Goal: Task Accomplishment & Management: Manage account settings

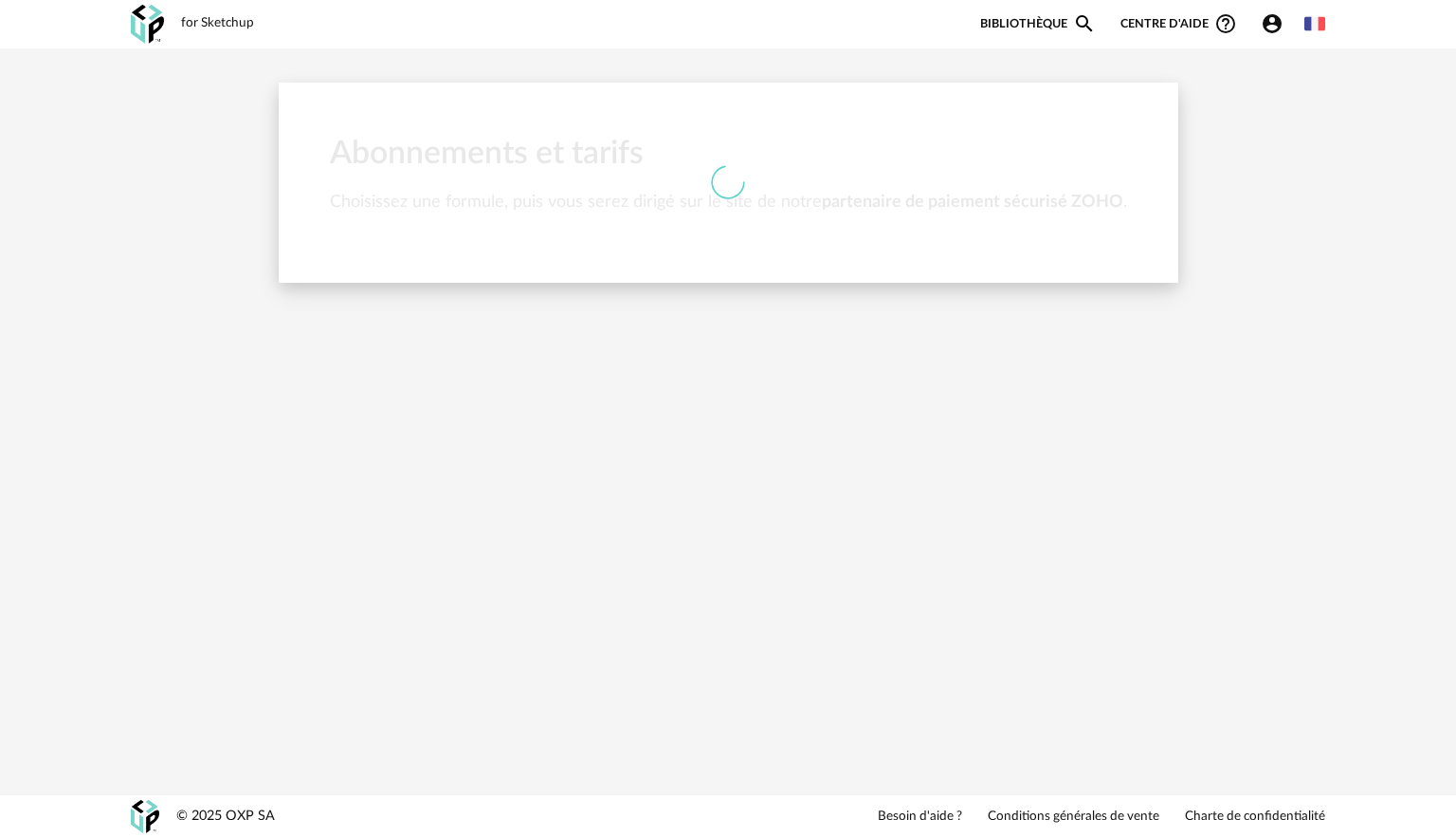
click at [704, 243] on div at bounding box center [729, 183] width 900 height 200
click at [743, 193] on icon at bounding box center [728, 182] width 40 height 40
click at [711, 158] on div at bounding box center [729, 183] width 900 height 200
click at [876, 259] on div at bounding box center [729, 183] width 900 height 200
click at [231, 39] on div "for Sketchup Nouvelle shopping list Mettre à jour ma Shopping List Refresh icon…" at bounding box center [728, 24] width 1229 height 49
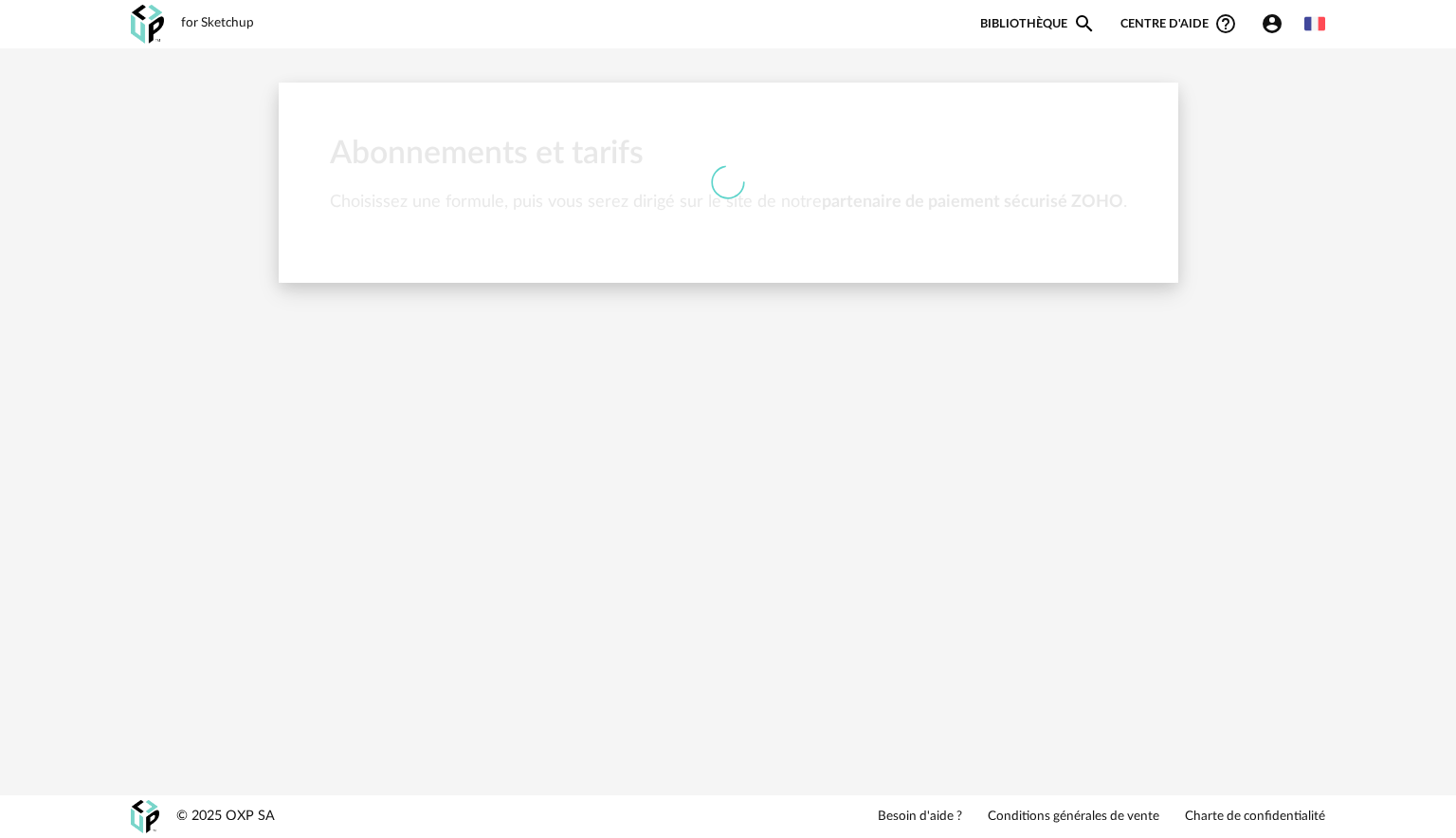
click at [227, 23] on div "for Sketchup" at bounding box center [217, 24] width 73 height 17
click at [185, 22] on div "for Sketchup" at bounding box center [217, 24] width 73 height 17
click at [164, 27] on div "for Sketchup Nouvelle shopping list Mettre à jour ma Shopping List Refresh icon…" at bounding box center [728, 24] width 1229 height 49
click at [151, 27] on img at bounding box center [147, 24] width 33 height 39
click at [1282, 19] on icon "Account Circle icon" at bounding box center [1272, 24] width 23 height 23
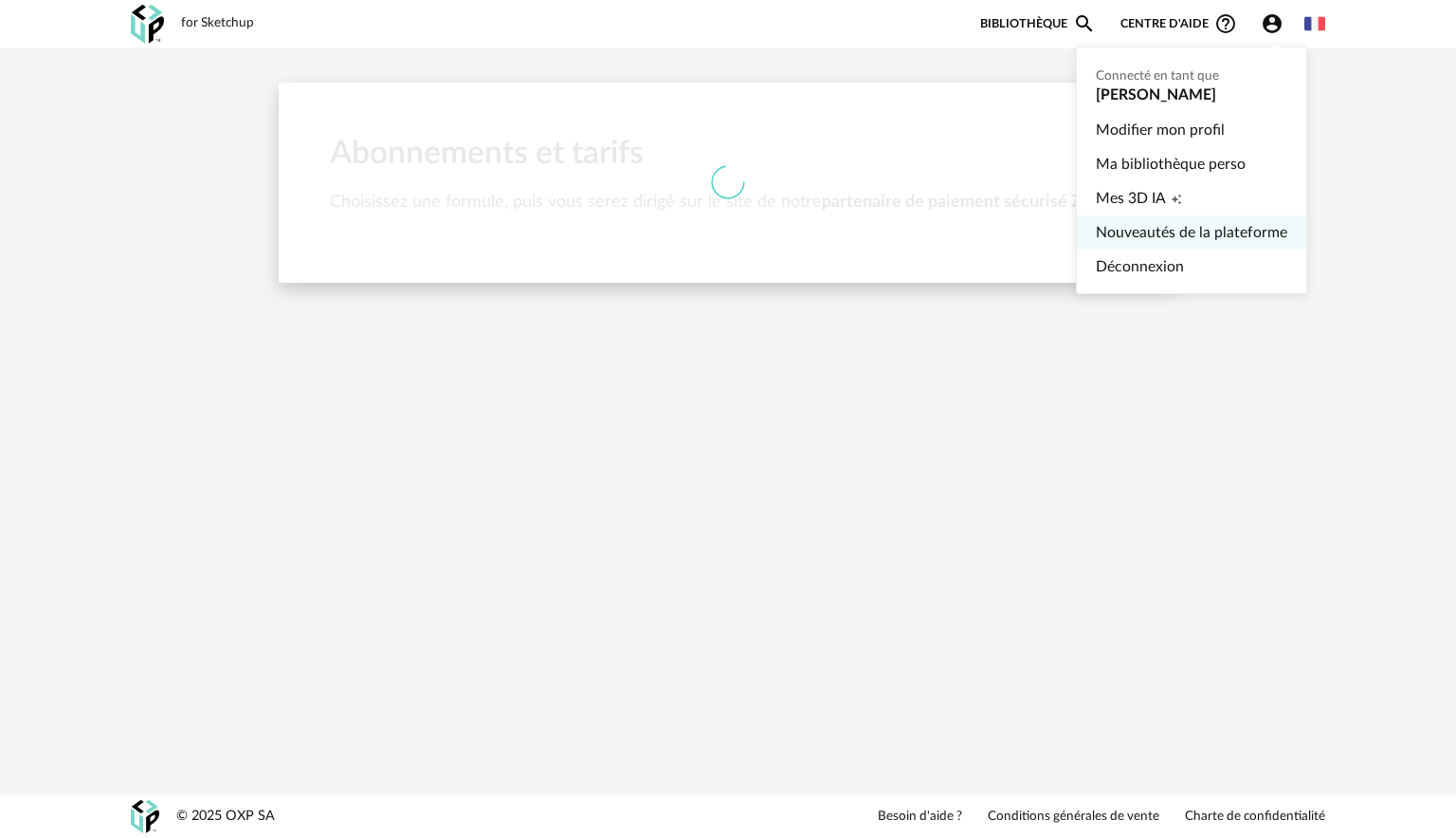
click at [1170, 229] on link "Nouveautés de la plateforme" at bounding box center [1191, 233] width 192 height 34
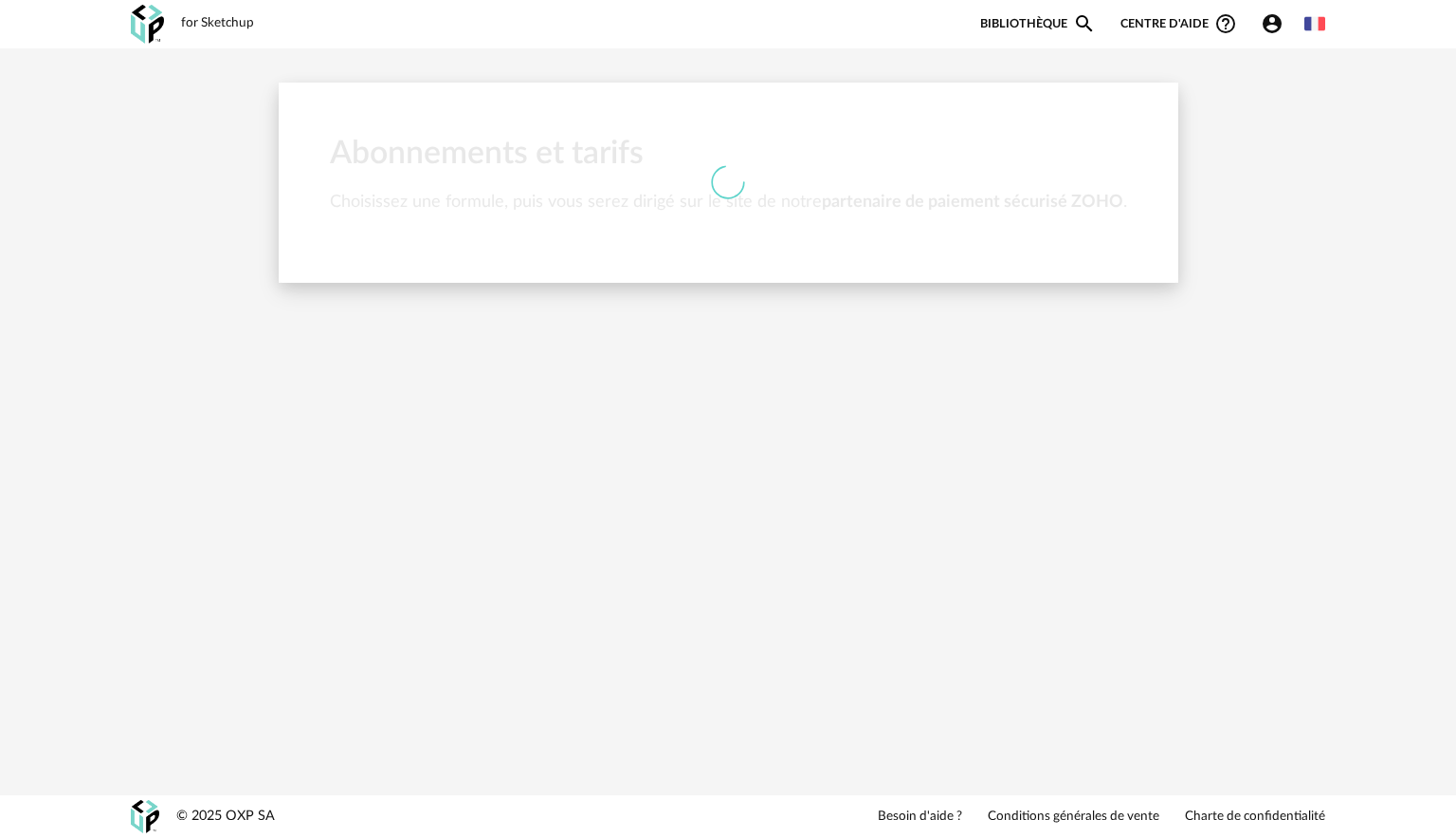
click at [1264, 33] on icon "Account Circle icon" at bounding box center [1272, 24] width 23 height 23
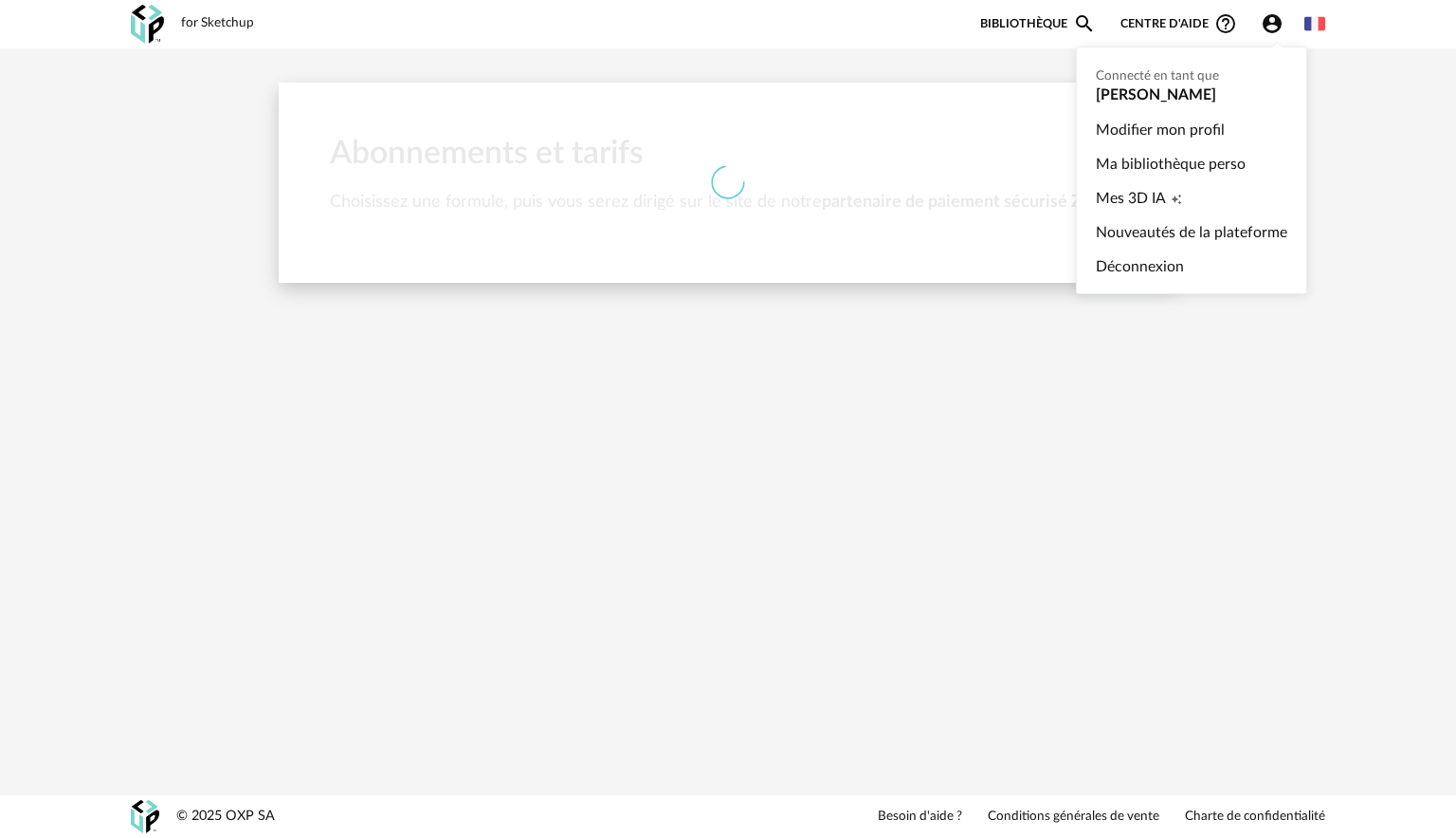
click at [1136, 80] on ul "Connecté en tant que [PERSON_NAME] Modifier mon profil Ma bibliothèque perso Me…" at bounding box center [1191, 171] width 232 height 248
click at [1132, 140] on link "Modifier mon profil" at bounding box center [1191, 130] width 192 height 34
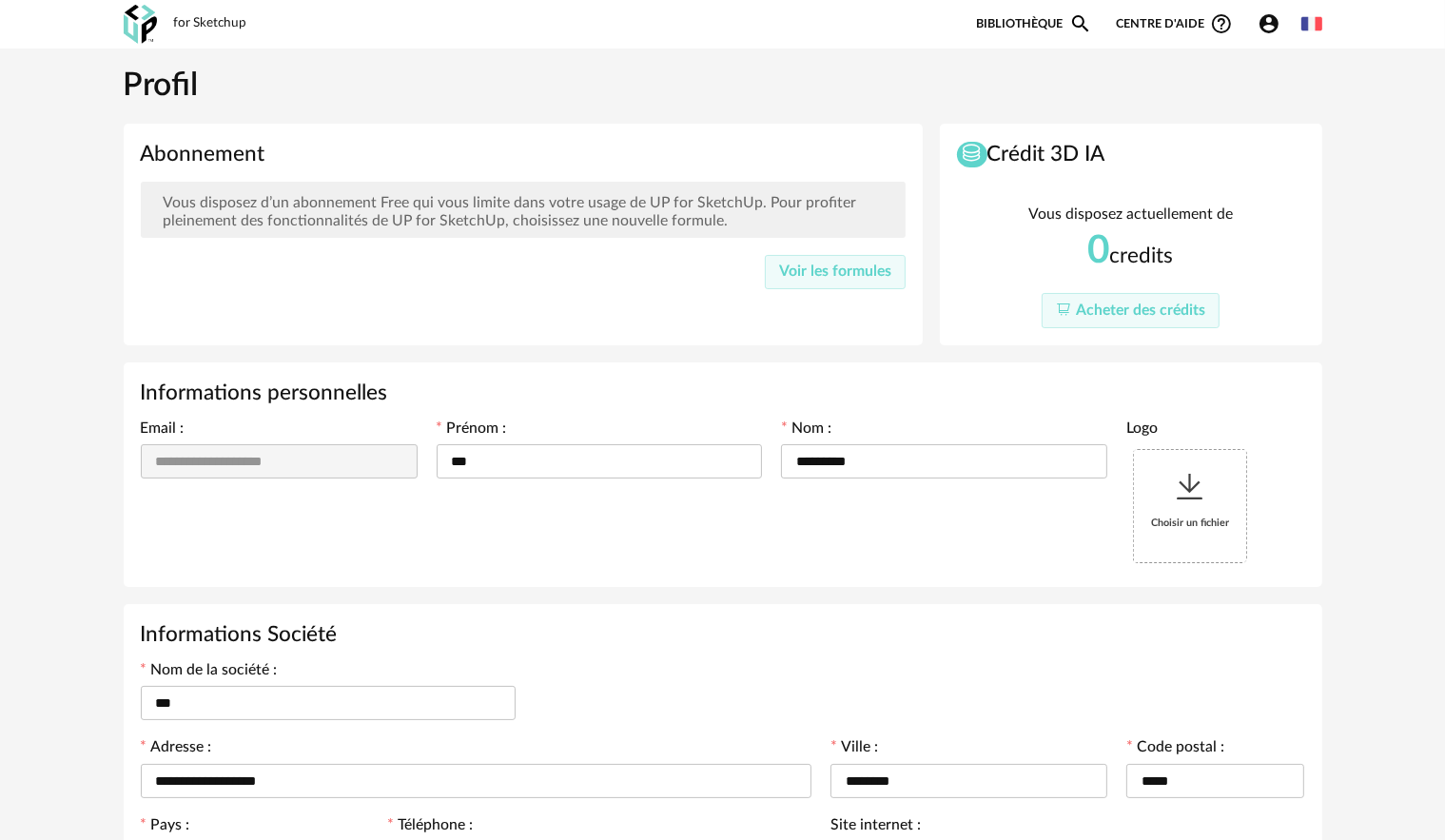
click at [1001, 32] on link "Bibliothèque Magnify icon" at bounding box center [1033, 24] width 116 height 23
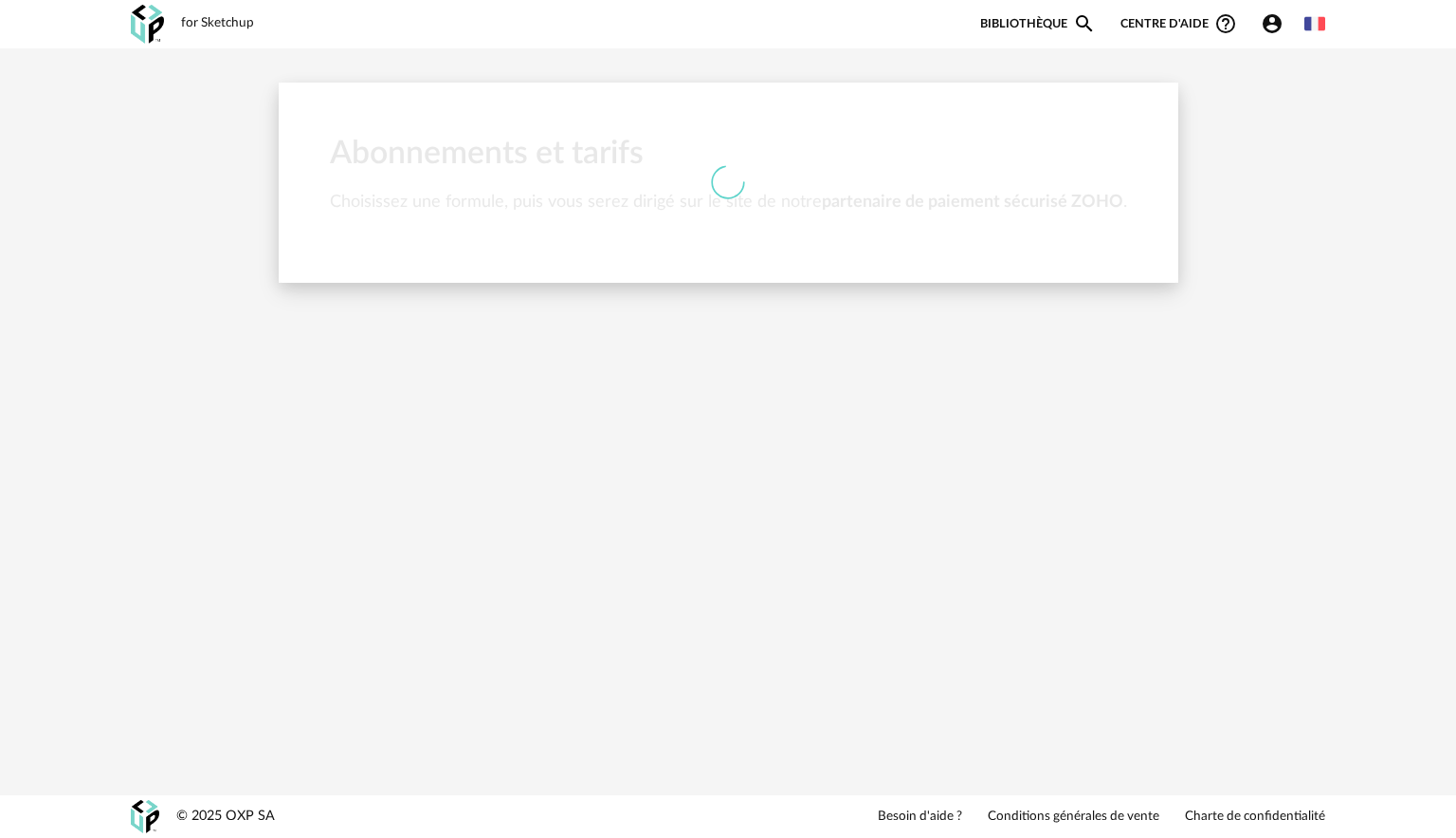
click at [1275, 27] on icon "Account Circle icon" at bounding box center [1272, 24] width 23 height 23
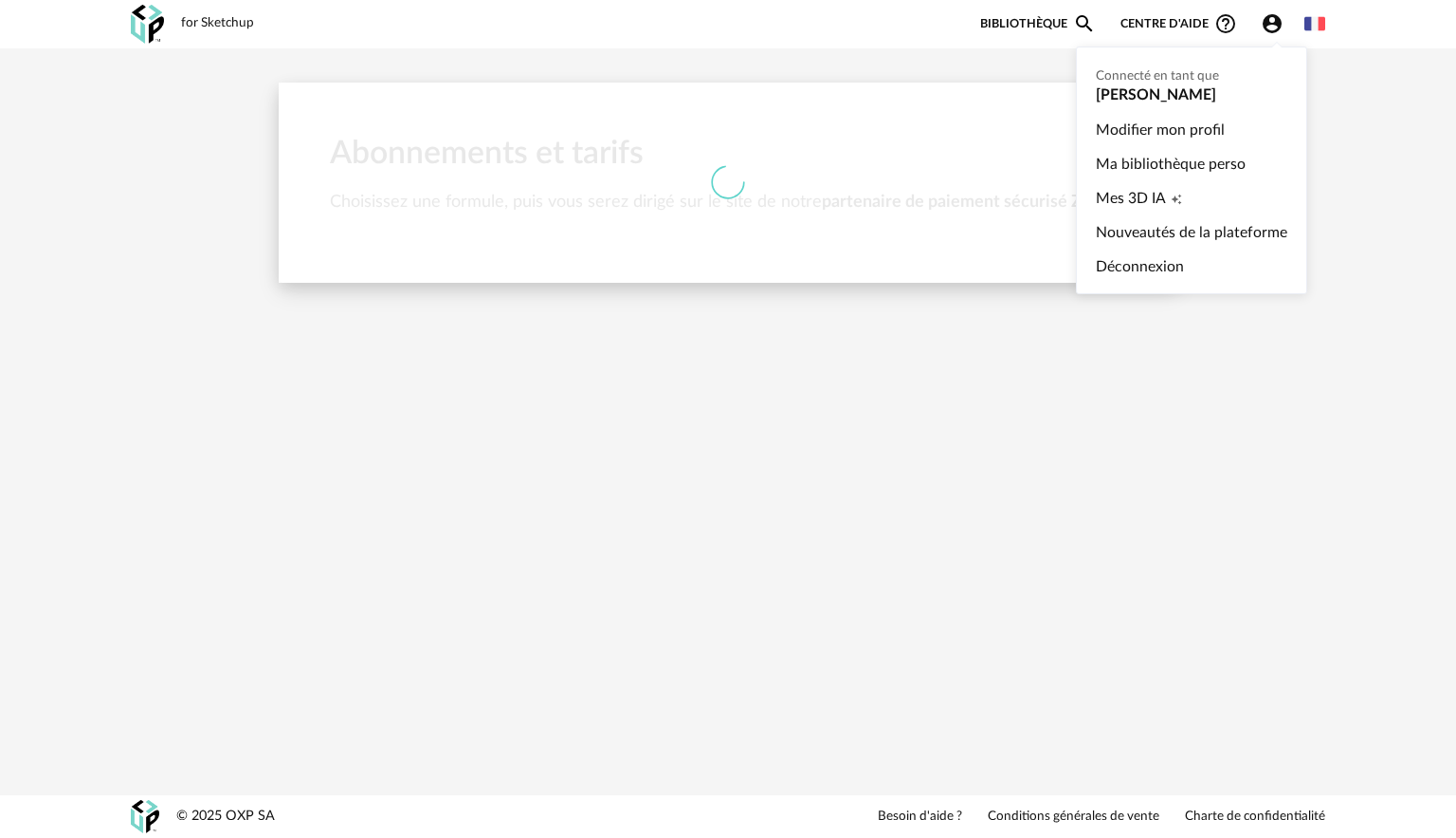
click at [1184, 161] on link "Ma bibliothèque perso" at bounding box center [1191, 164] width 192 height 34
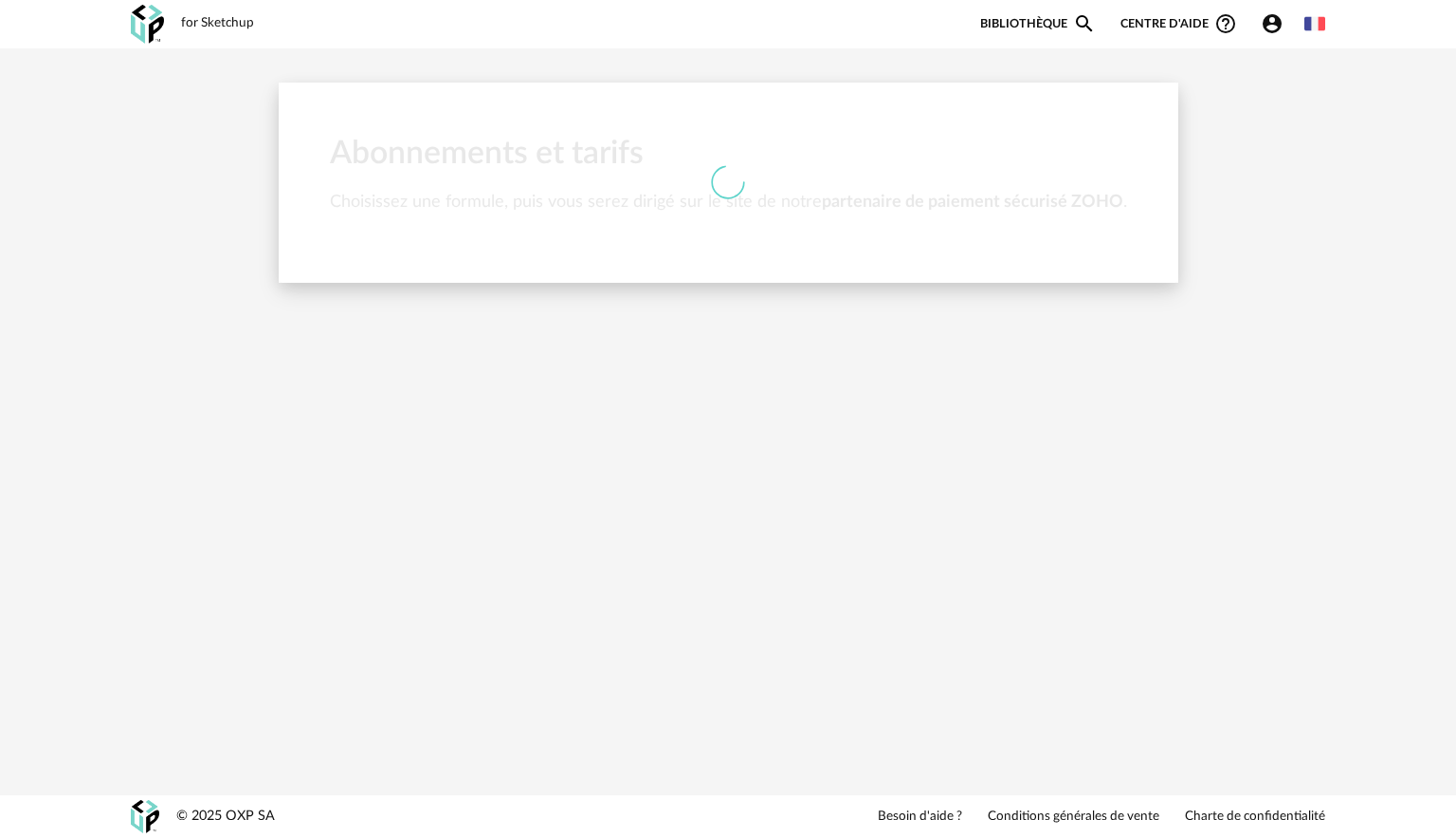
click at [1258, 22] on div "Account Circle icon Compte" at bounding box center [1277, 24] width 55 height 23
click at [1265, 22] on icon "Account Circle icon" at bounding box center [1272, 24] width 19 height 19
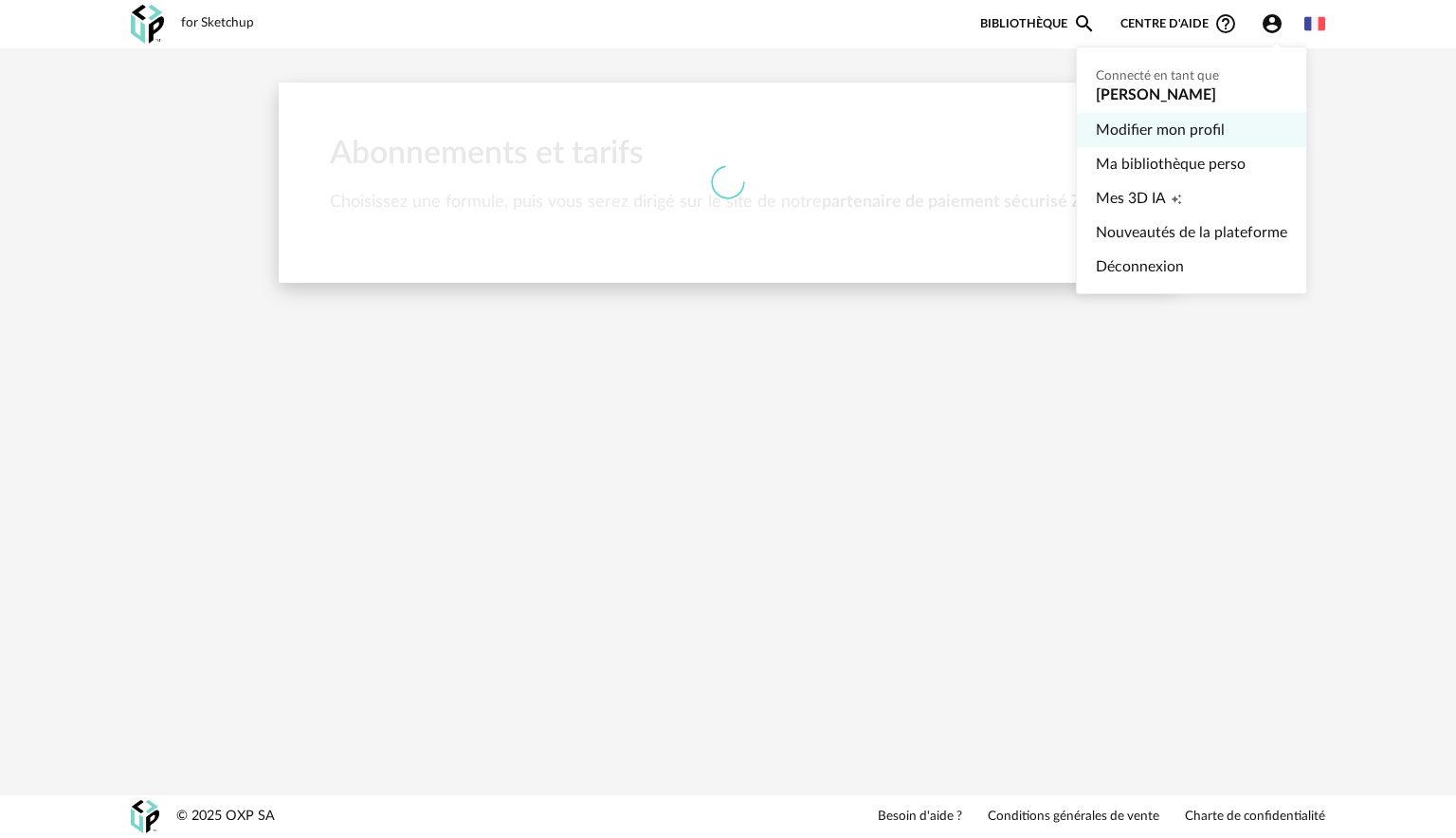
click at [1187, 118] on link "Modifier mon profil" at bounding box center [1191, 130] width 192 height 34
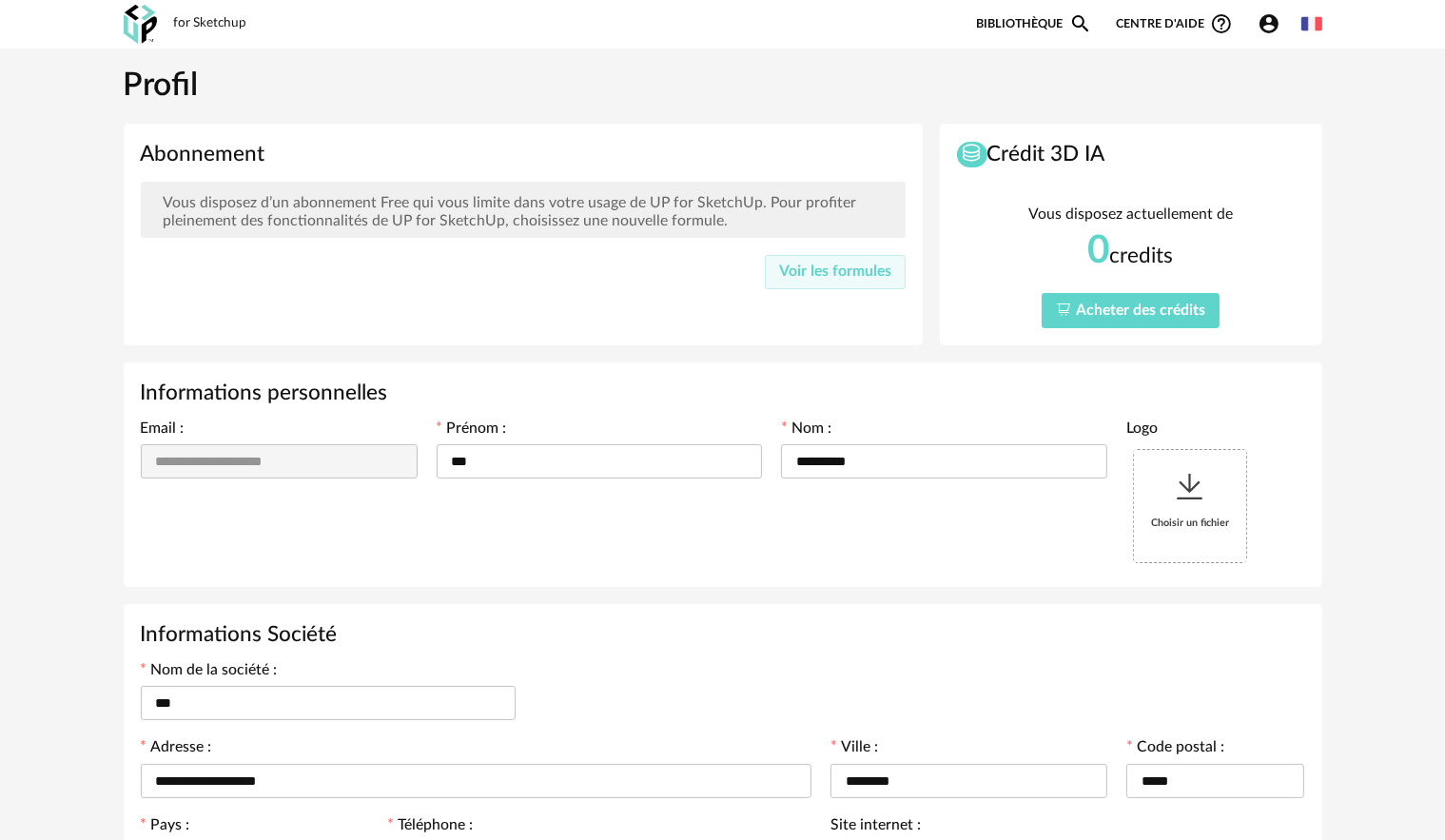
click at [1104, 314] on span "Acheter des crédits" at bounding box center [1139, 310] width 129 height 15
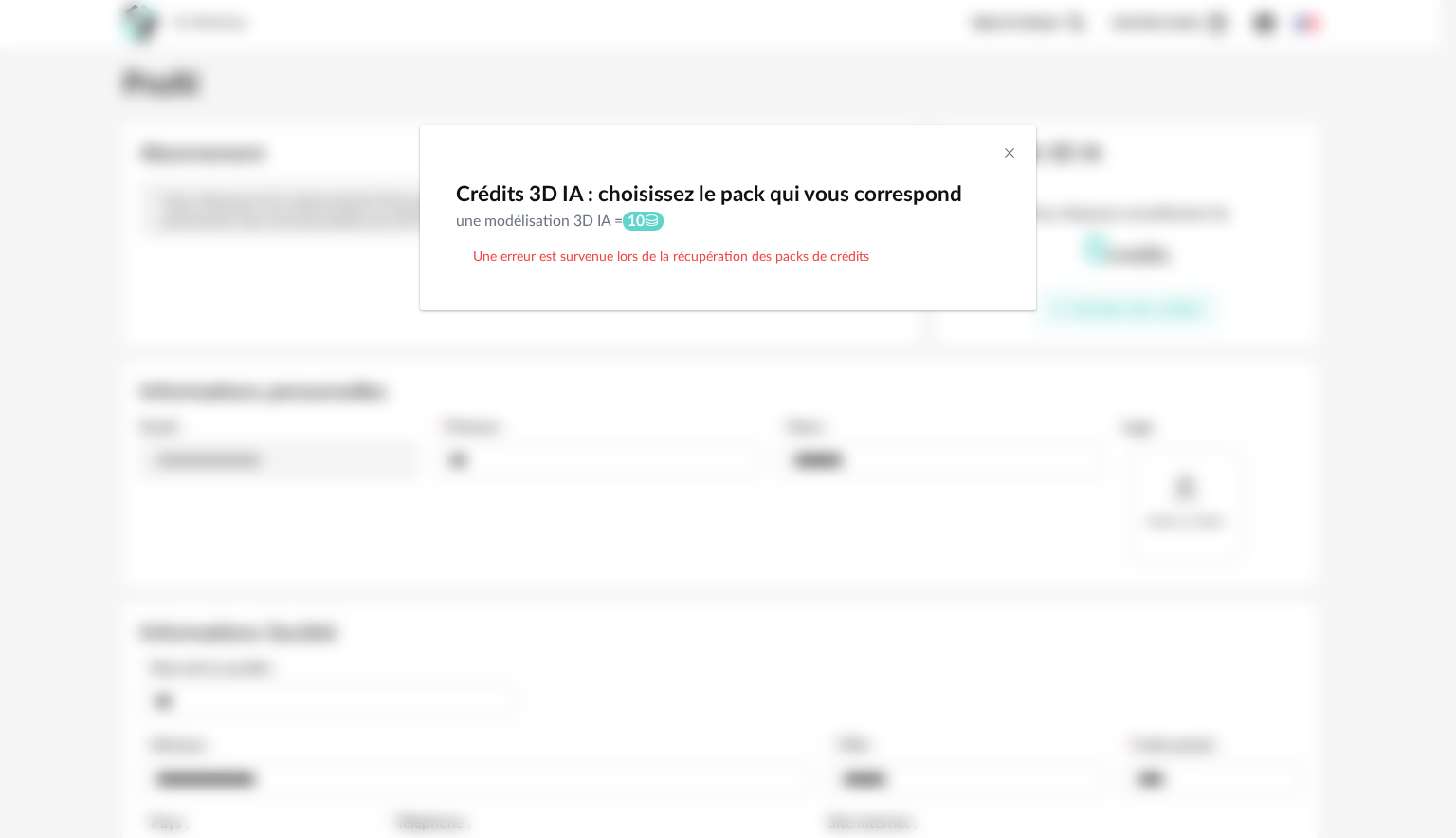
click at [1009, 143] on div "dialog" at bounding box center [728, 139] width 617 height 29
click at [998, 145] on div "dialog" at bounding box center [728, 139] width 617 height 29
click at [1000, 151] on div "dialog" at bounding box center [728, 139] width 617 height 29
click at [1008, 155] on icon "Close" at bounding box center [1010, 153] width 15 height 15
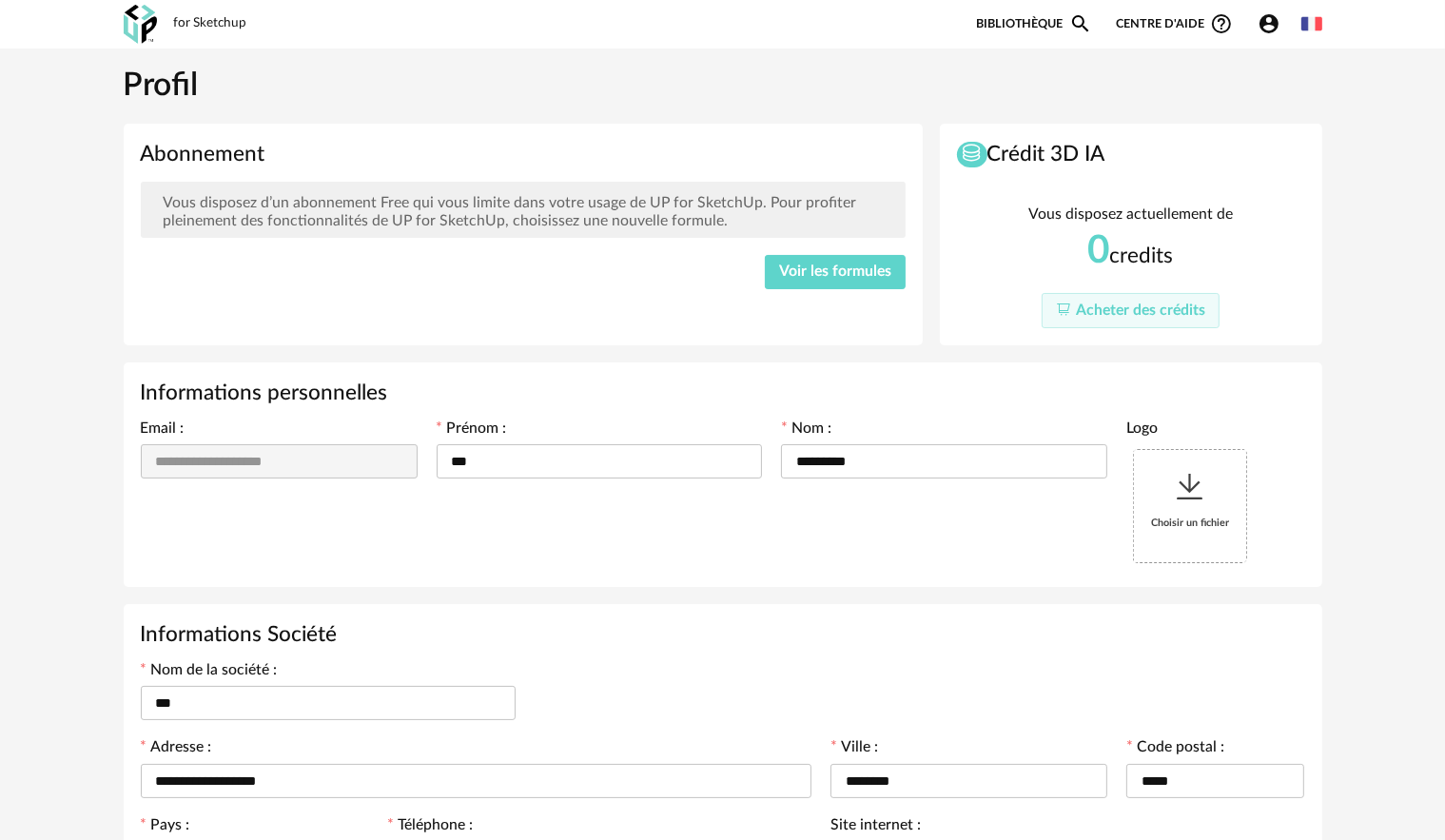
click at [860, 278] on span "Voir les formules" at bounding box center [834, 271] width 112 height 15
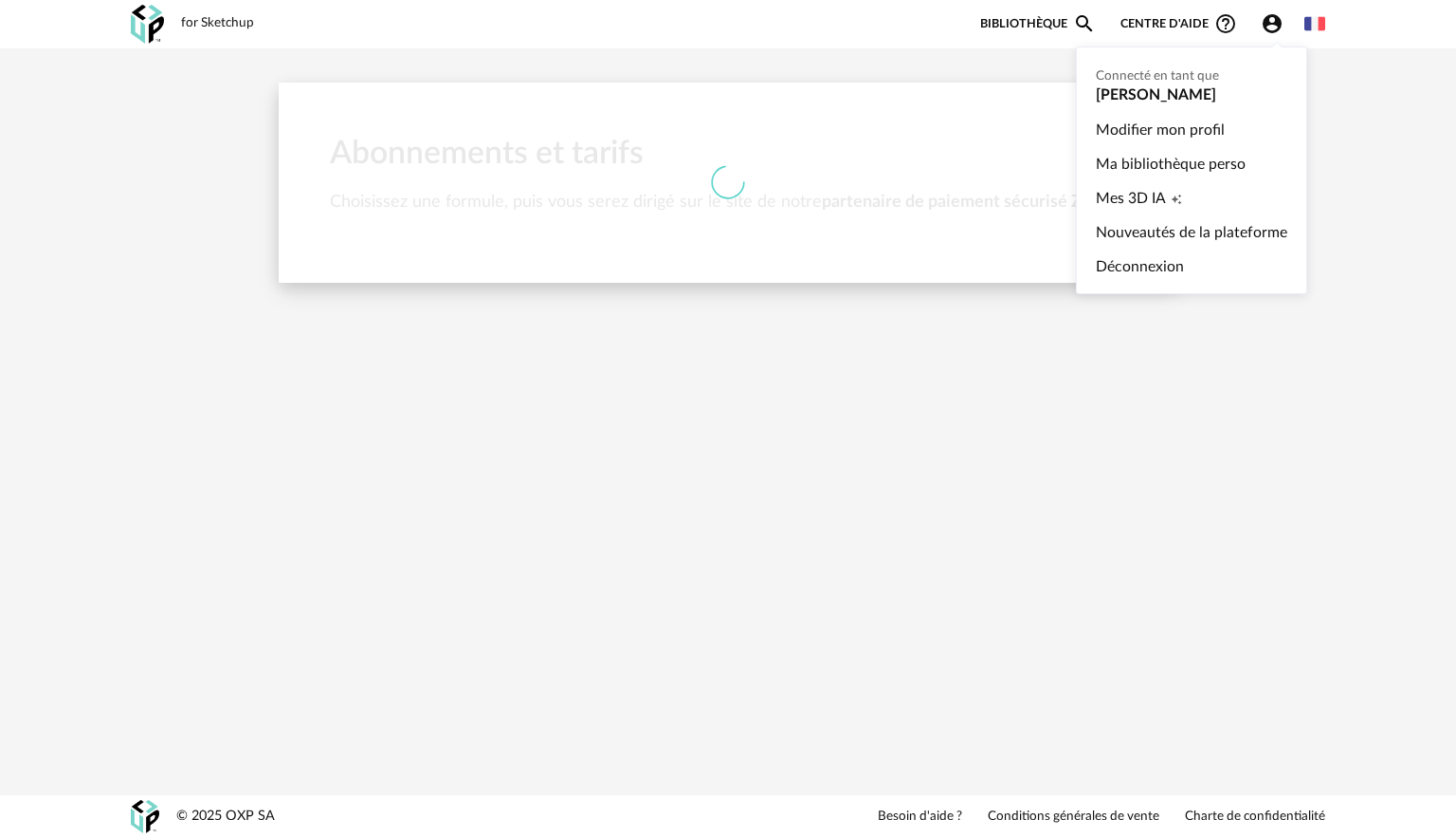
click at [1277, 31] on icon "Account Circle icon" at bounding box center [1272, 24] width 19 height 19
click at [1175, 275] on link "Déconnexion" at bounding box center [1191, 267] width 192 height 34
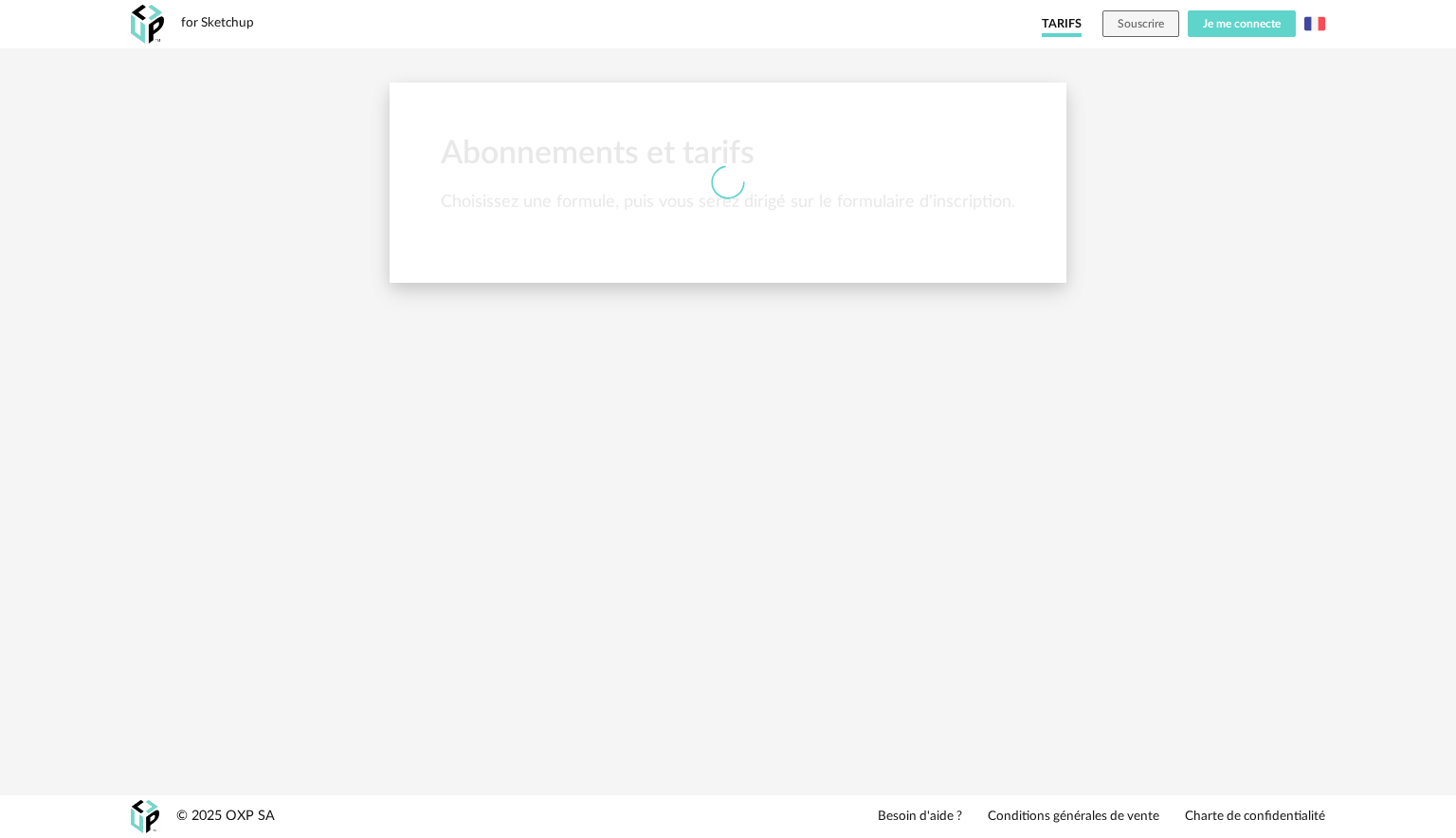
click at [1224, 23] on span "Je me connecte" at bounding box center [1243, 24] width 78 height 11
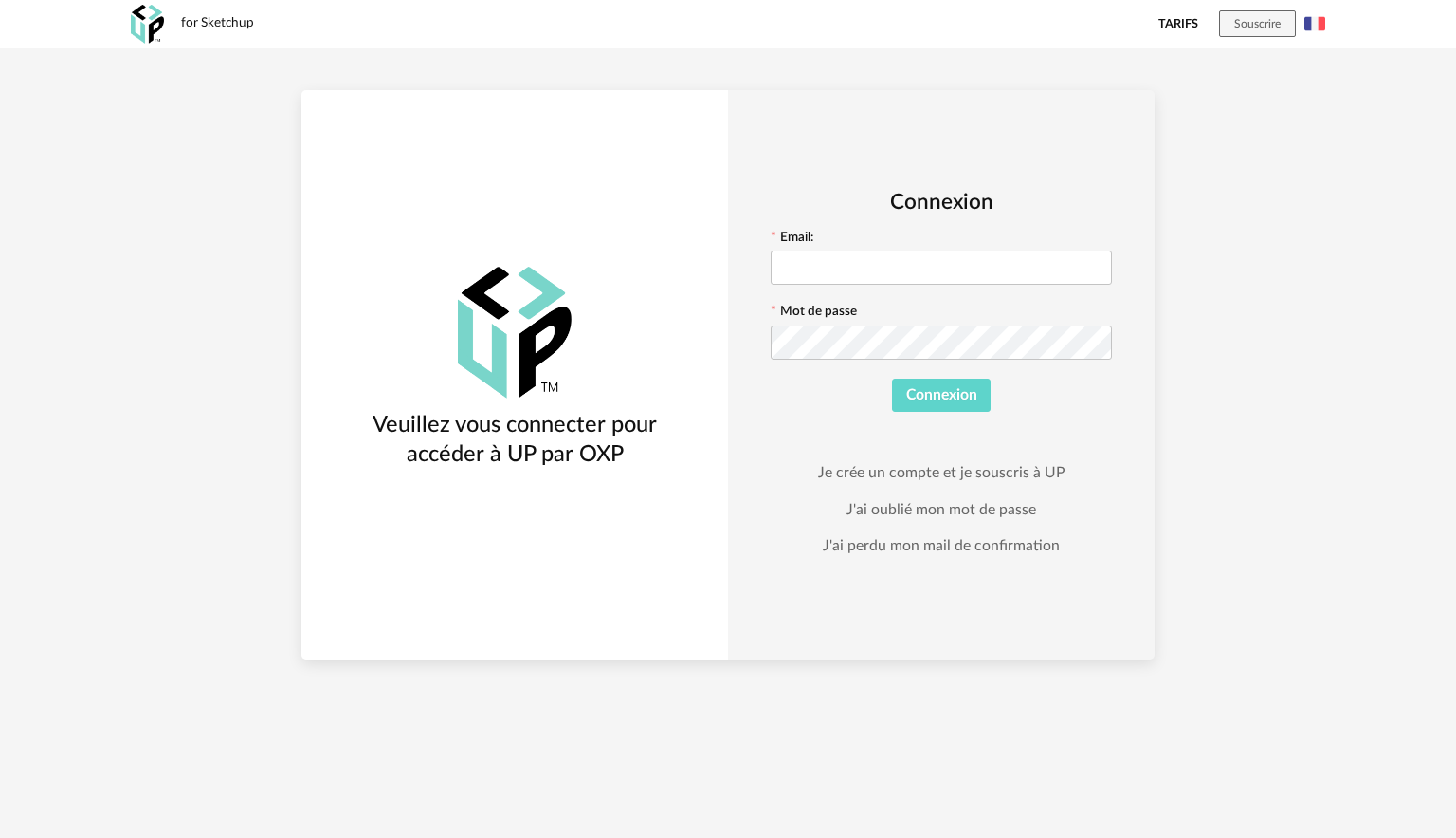
click at [1168, 19] on link "Tarifs" at bounding box center [1179, 24] width 40 height 49
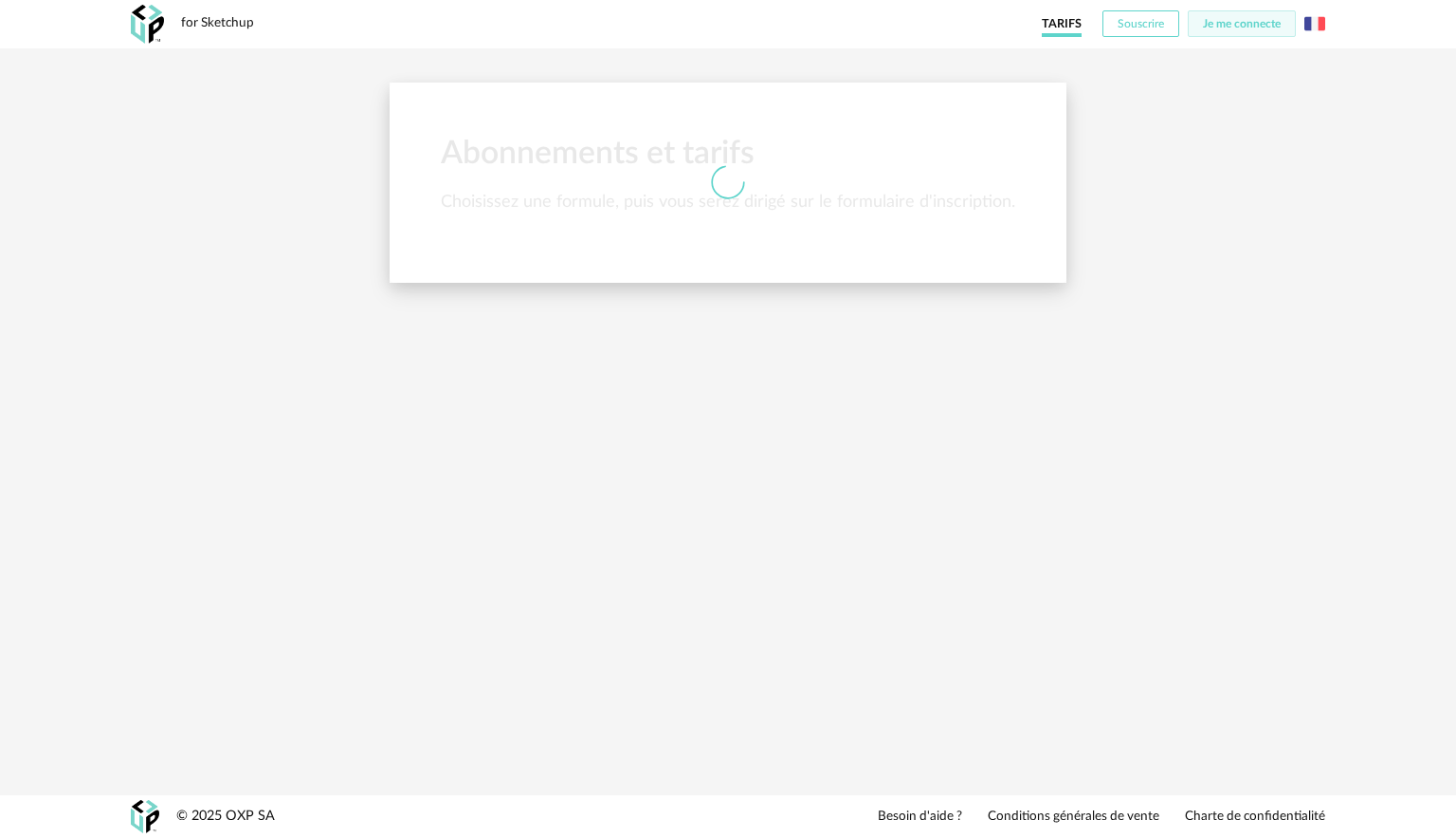
click at [1131, 28] on span "Souscrire" at bounding box center [1141, 24] width 47 height 11
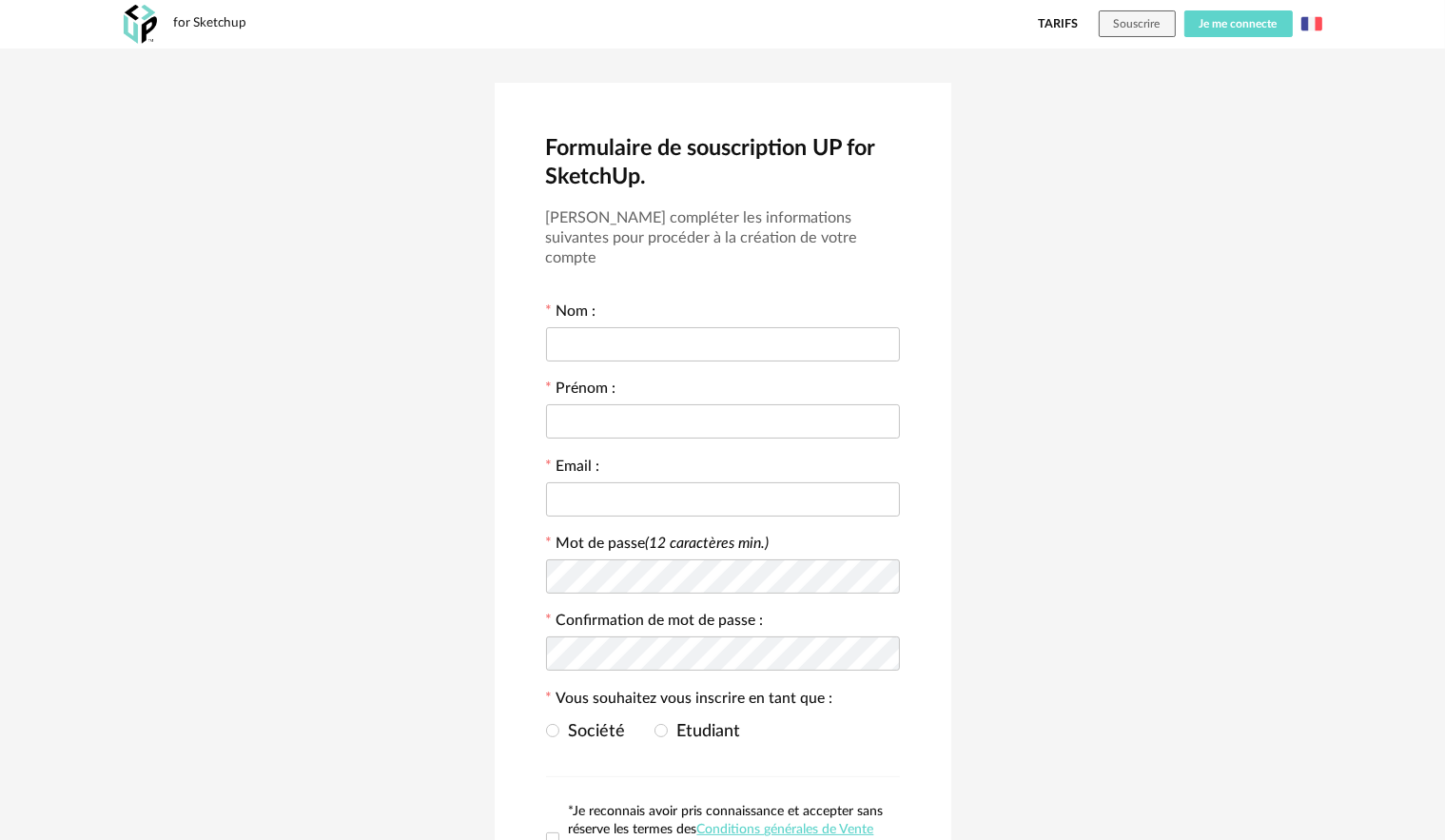
click at [1231, 23] on span "Je me connecte" at bounding box center [1239, 24] width 78 height 11
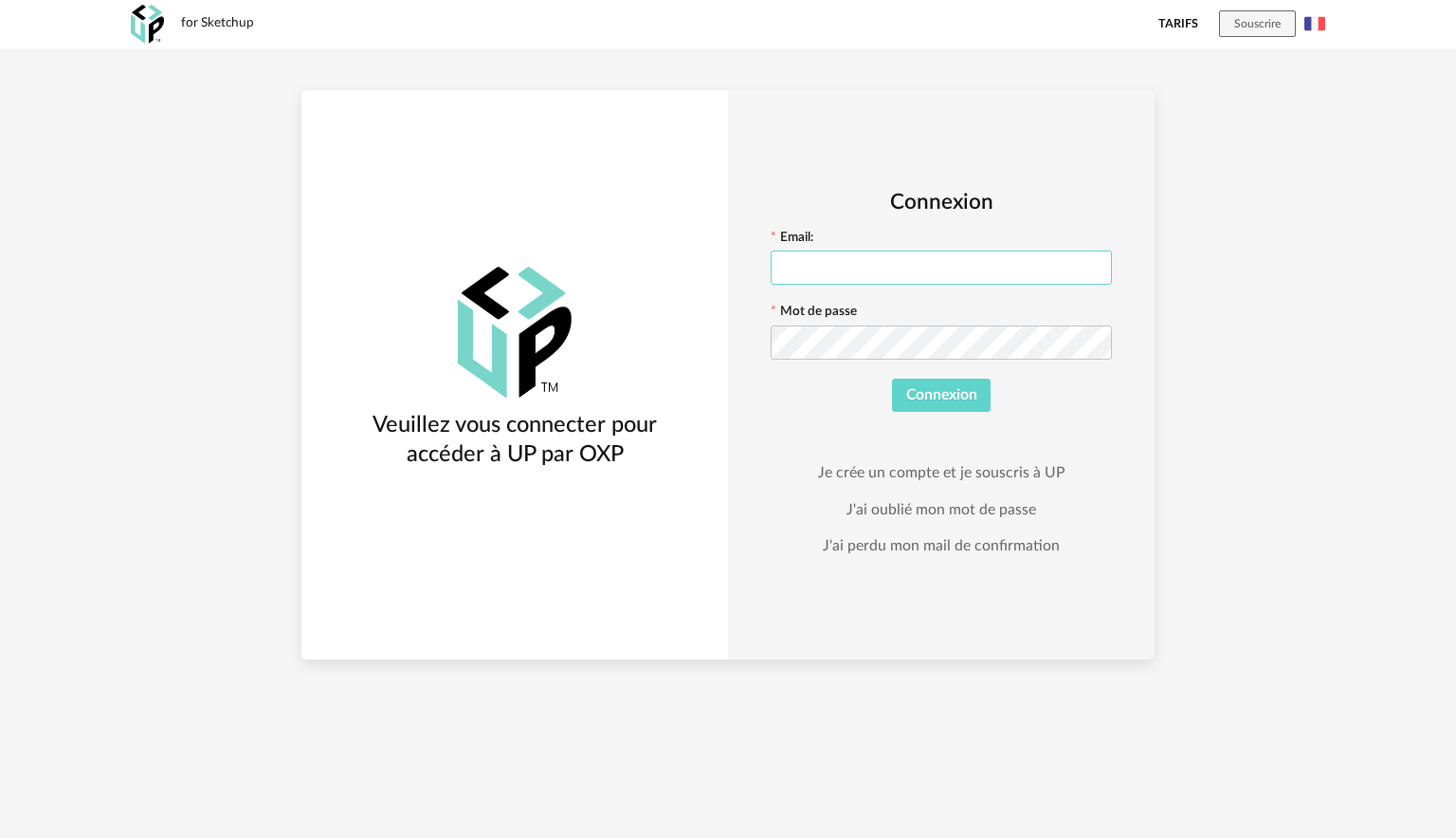
click at [908, 280] on input "text" at bounding box center [941, 268] width 341 height 34
paste input "**********"
type input "**********"
click at [892, 378] on button "Connexion" at bounding box center [941, 396] width 99 height 34
